Goal: Feedback & Contribution: Submit feedback/report problem

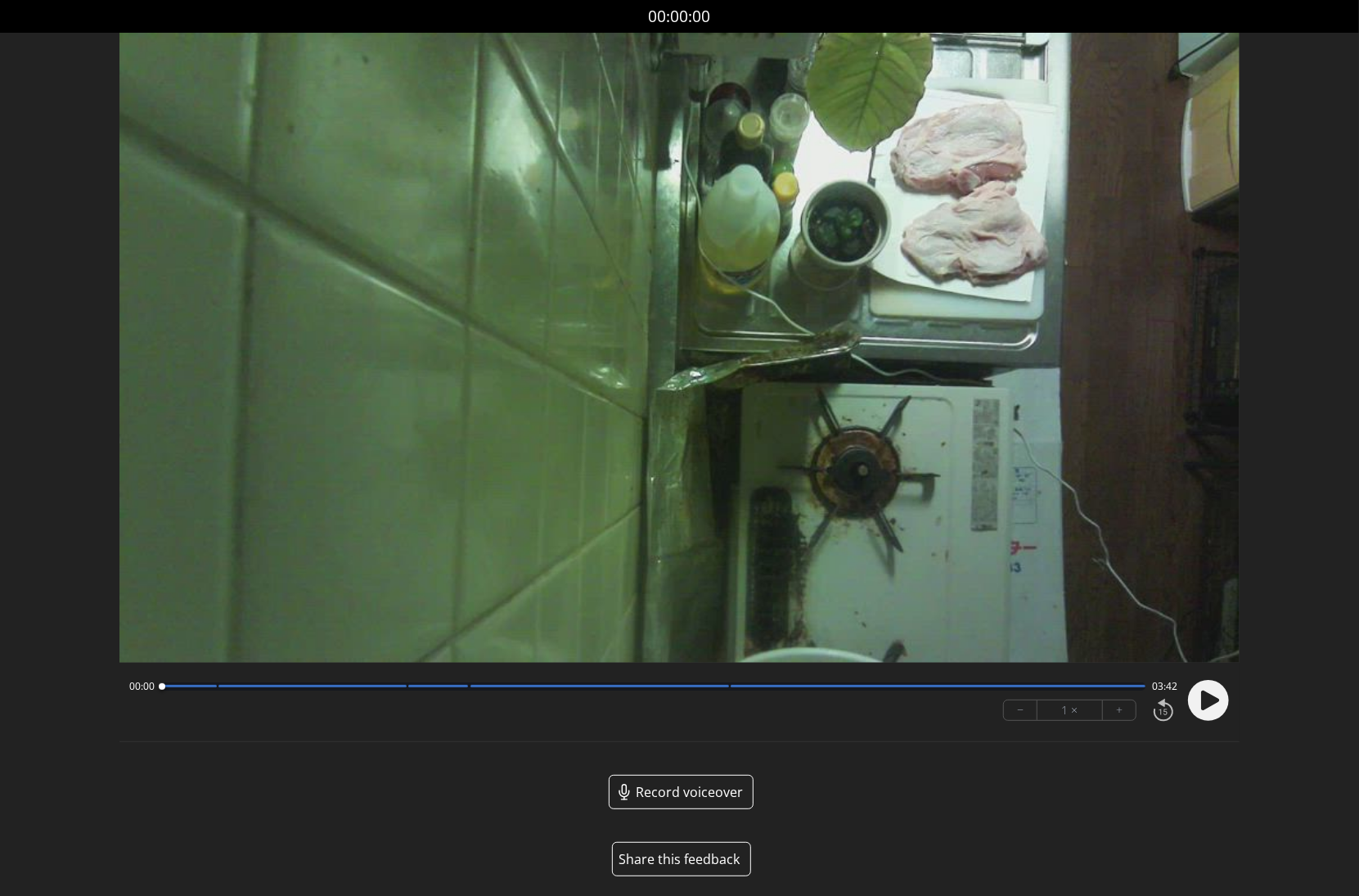
click at [692, 854] on button "Share this feedback" at bounding box center [682, 859] width 139 height 35
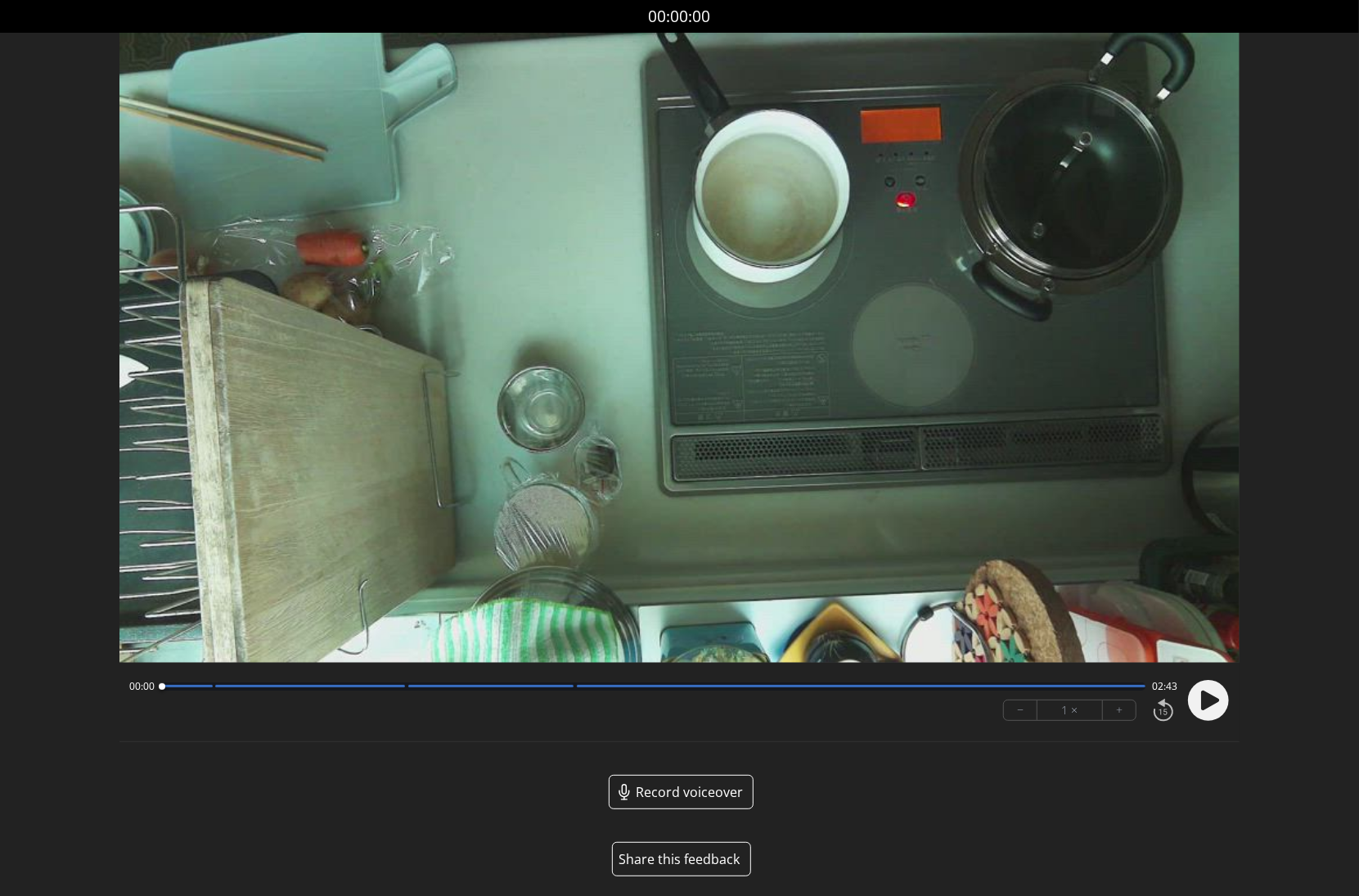
click at [704, 849] on button "Share this feedback" at bounding box center [682, 859] width 139 height 35
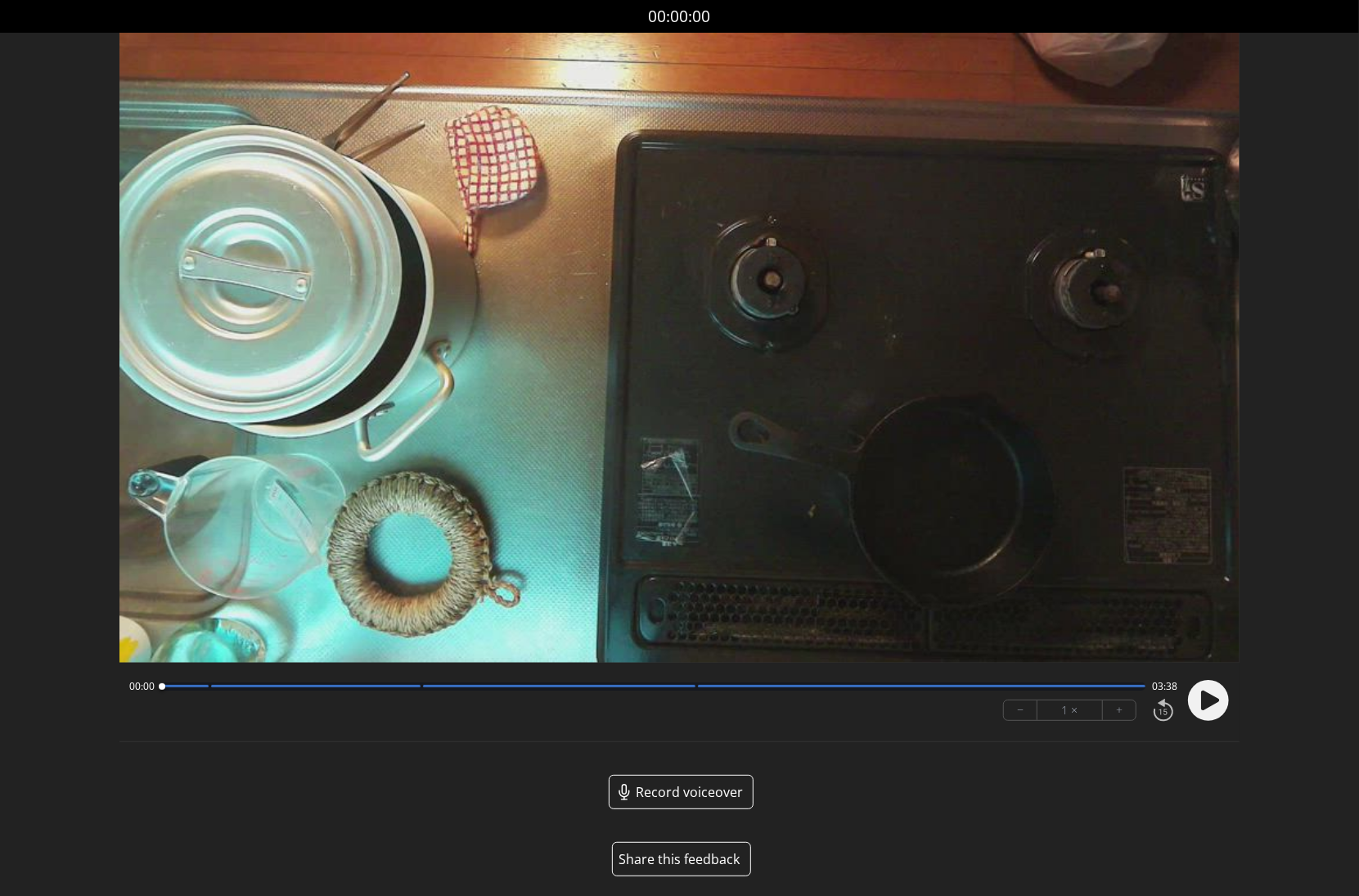
click at [701, 852] on button "Share this feedback" at bounding box center [682, 859] width 139 height 35
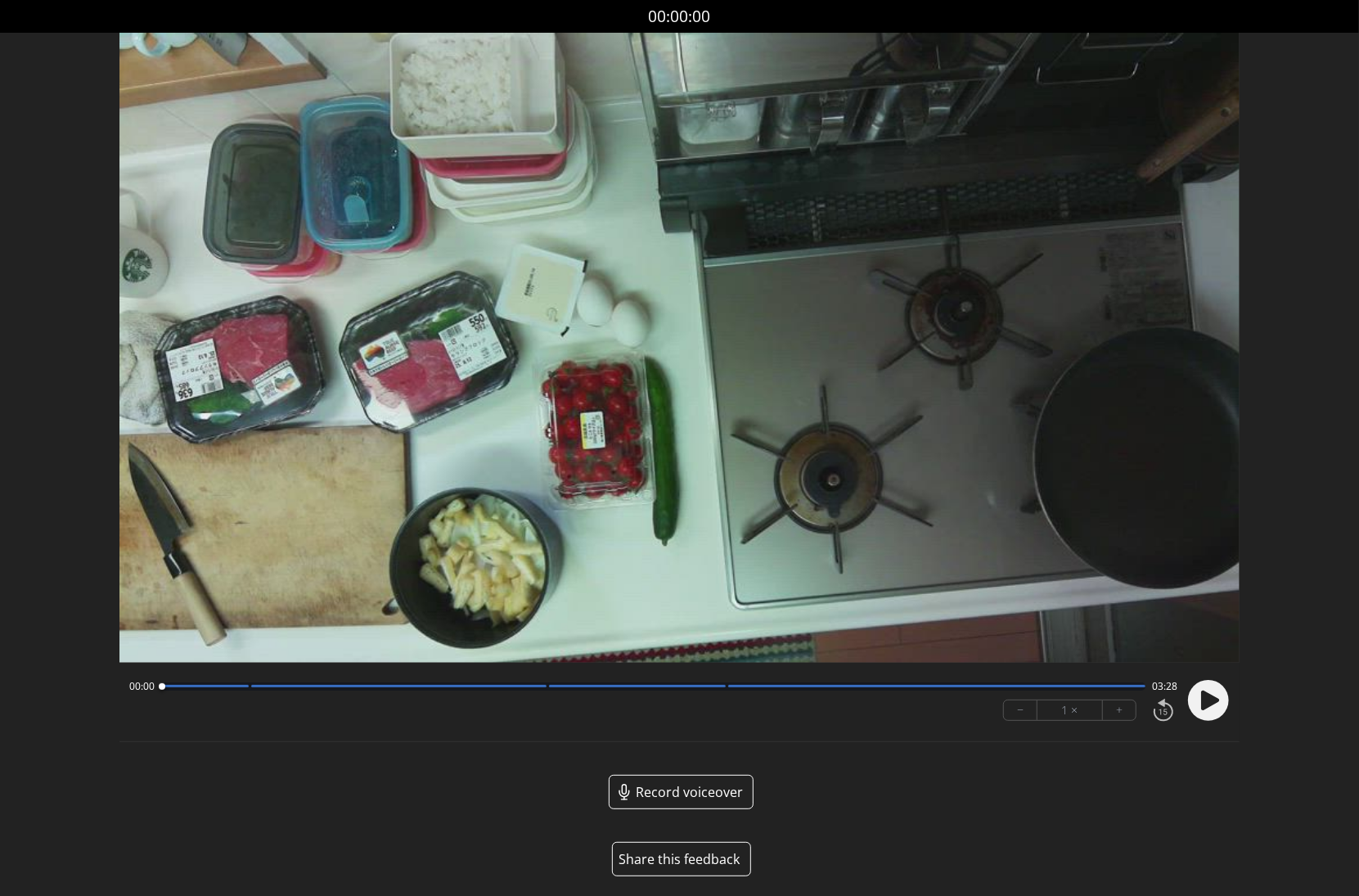
click at [707, 850] on button "Share this feedback" at bounding box center [682, 859] width 139 height 35
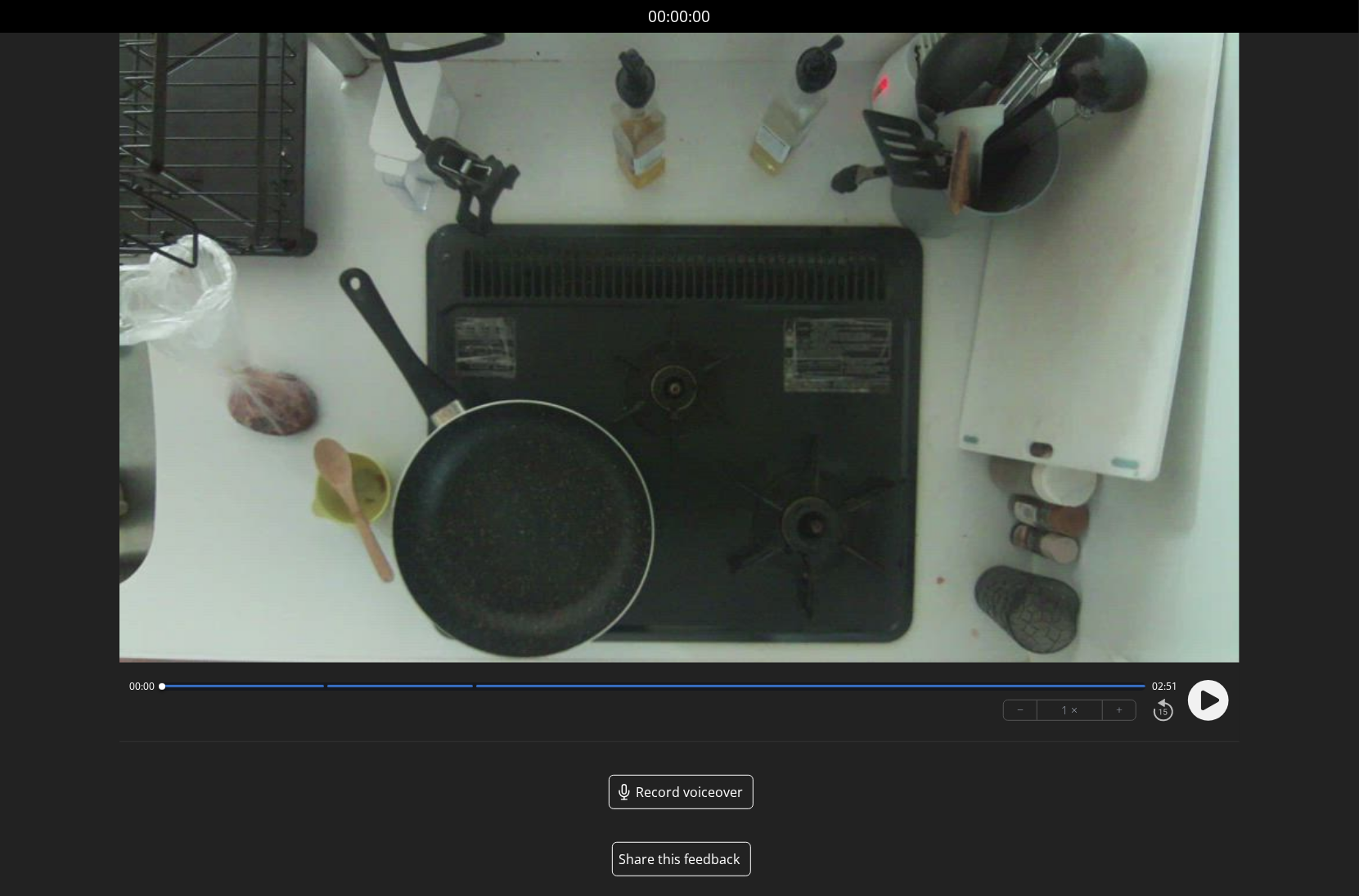
click at [688, 866] on button "Share this feedback" at bounding box center [682, 859] width 139 height 35
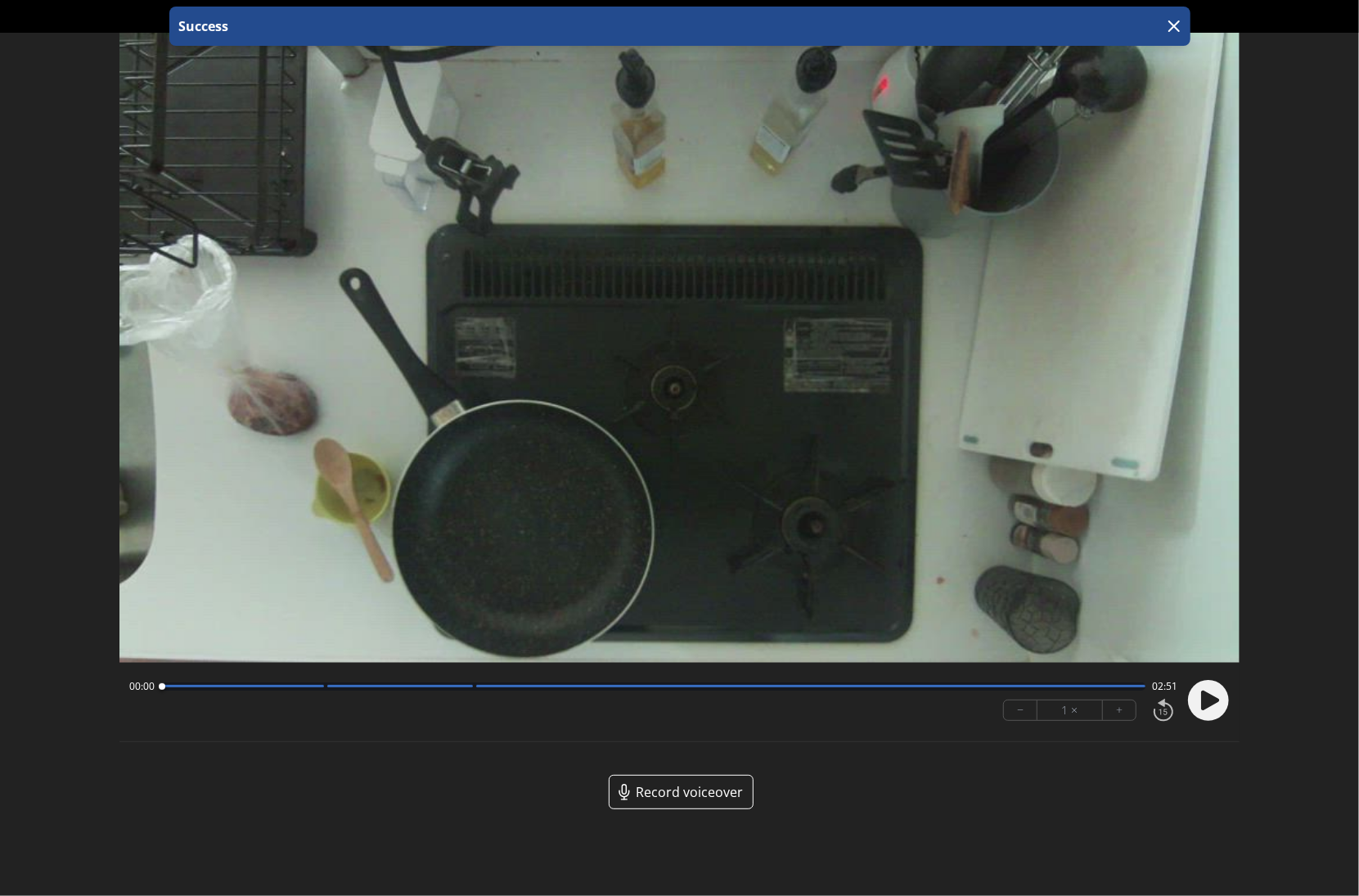
click at [1212, 700] on icon at bounding box center [1210, 700] width 18 height 19
click at [1212, 700] on icon at bounding box center [1213, 700] width 4 height 17
